Goal: Information Seeking & Learning: Learn about a topic

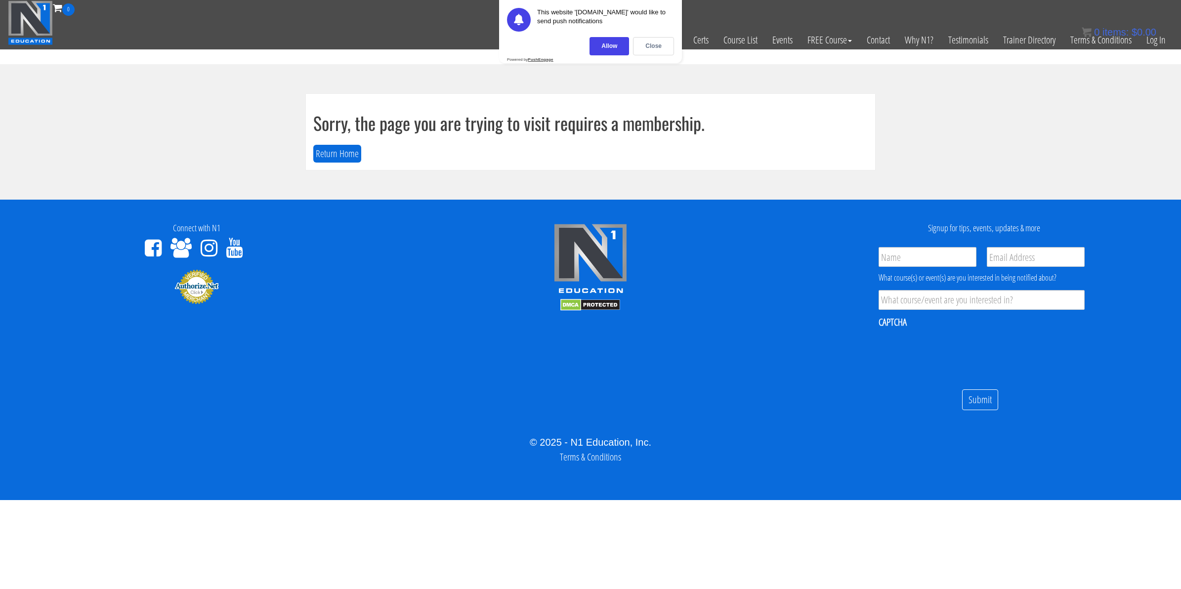
click at [1152, 38] on div "0 items: $ 0.00" at bounding box center [1118, 32] width 75 height 15
click at [1158, 42] on link "Log In" at bounding box center [1156, 40] width 34 height 48
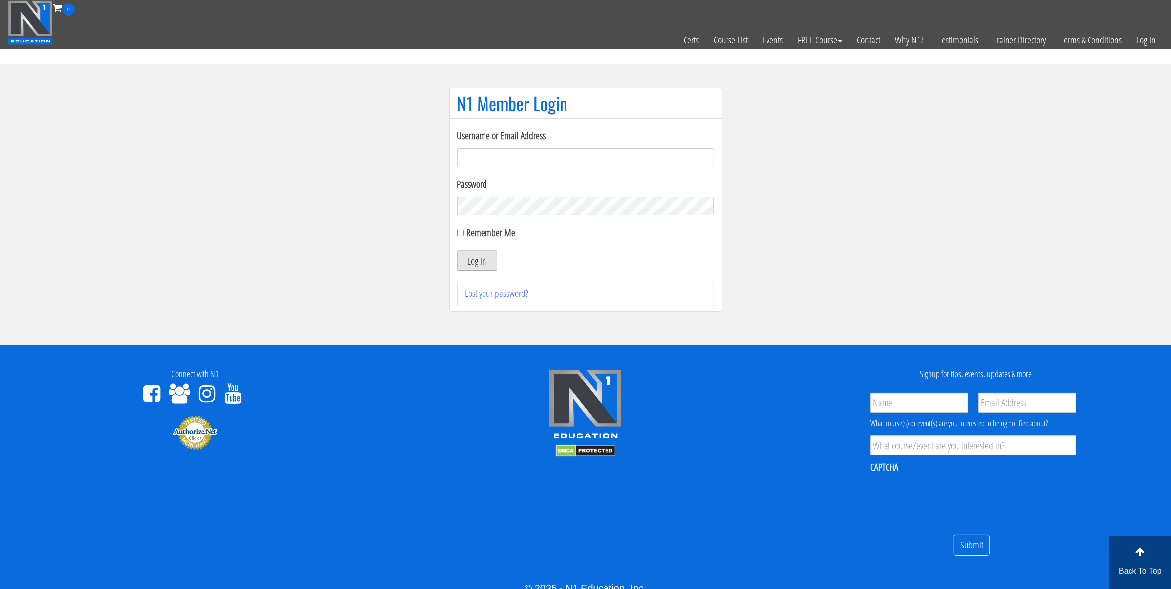
type input "[EMAIL_ADDRESS][DOMAIN_NAME]"
click at [475, 263] on button "Log In" at bounding box center [477, 260] width 40 height 21
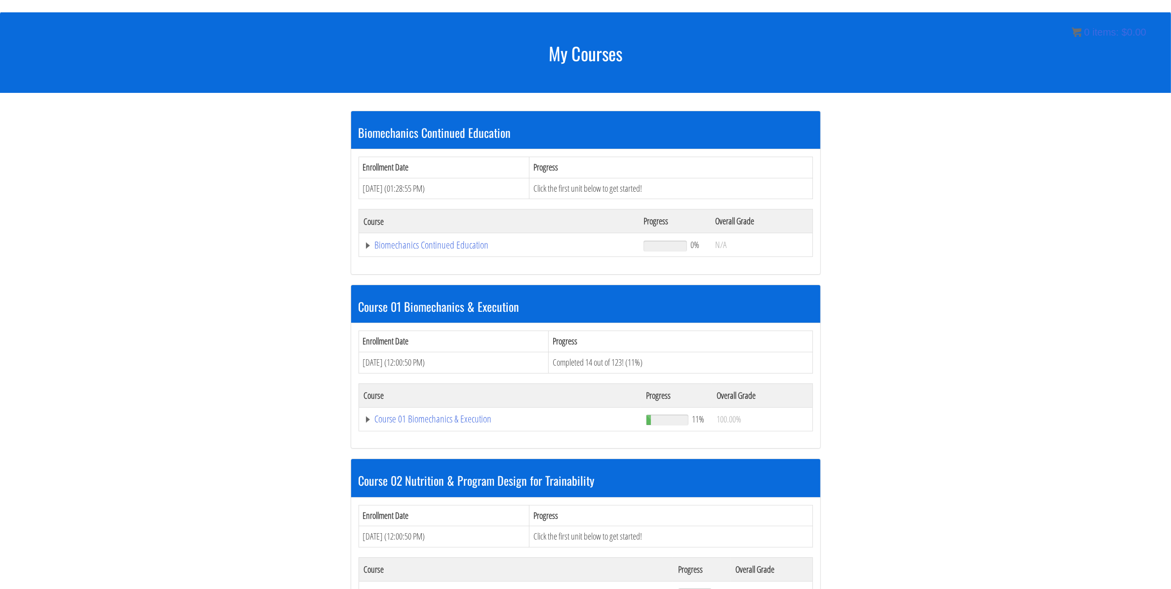
scroll to position [123, 0]
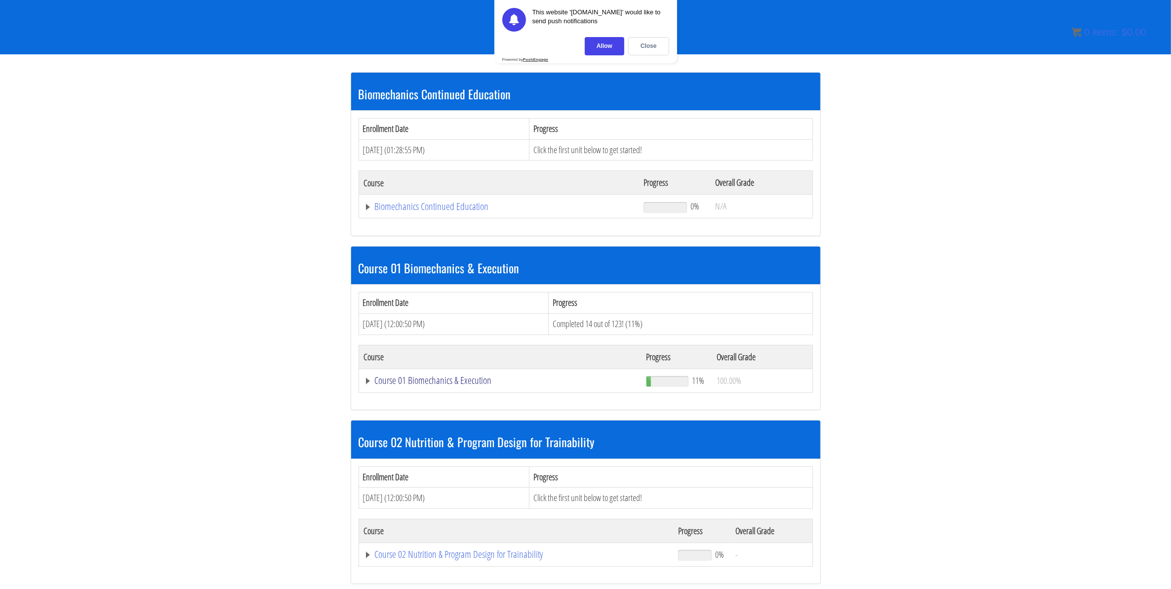
click at [418, 211] on link "Course 01 Biomechanics & Execution" at bounding box center [499, 207] width 270 height 10
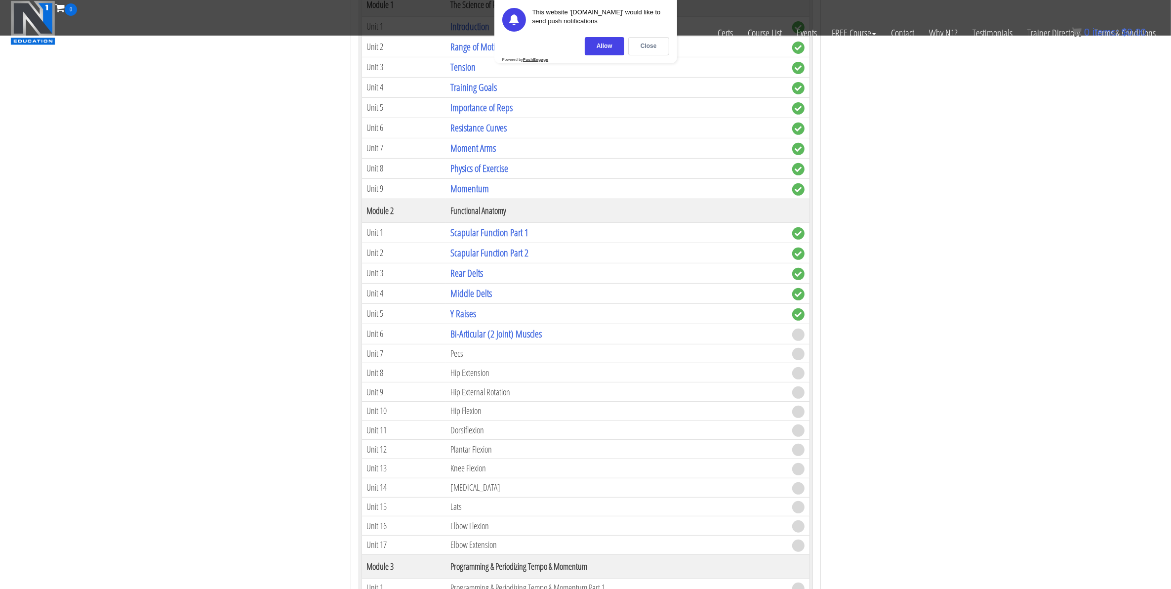
scroll to position [494, 0]
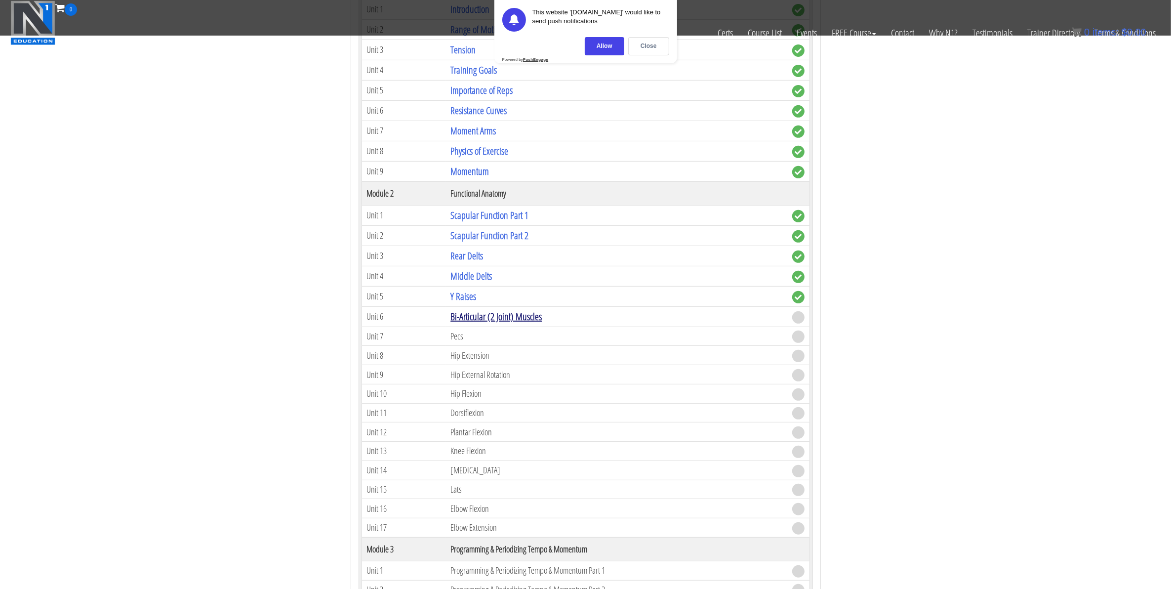
click at [479, 323] on link "Bi-Articular (2 Joint) Muscles" at bounding box center [495, 316] width 91 height 13
